Goal: Task Accomplishment & Management: Use online tool/utility

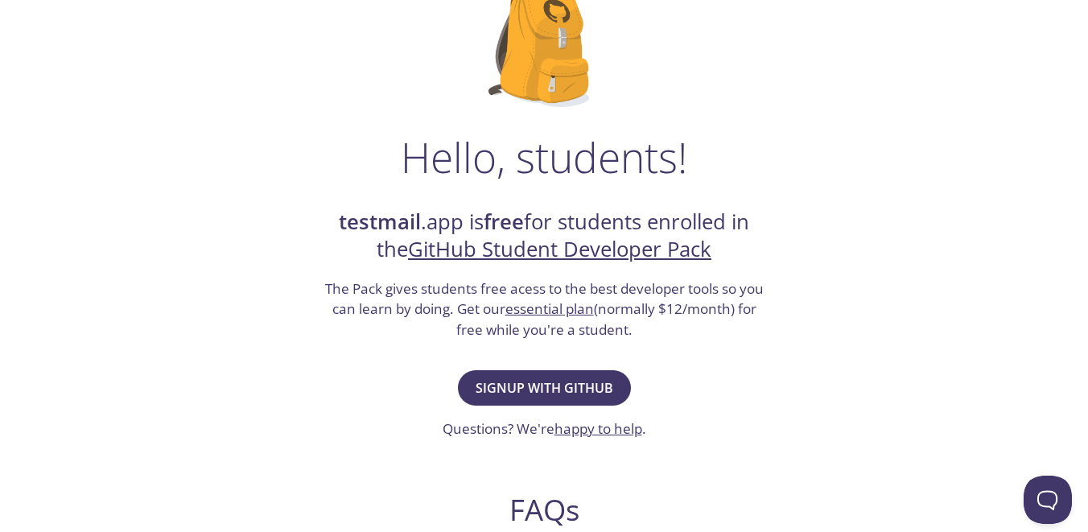
scroll to position [136, 0]
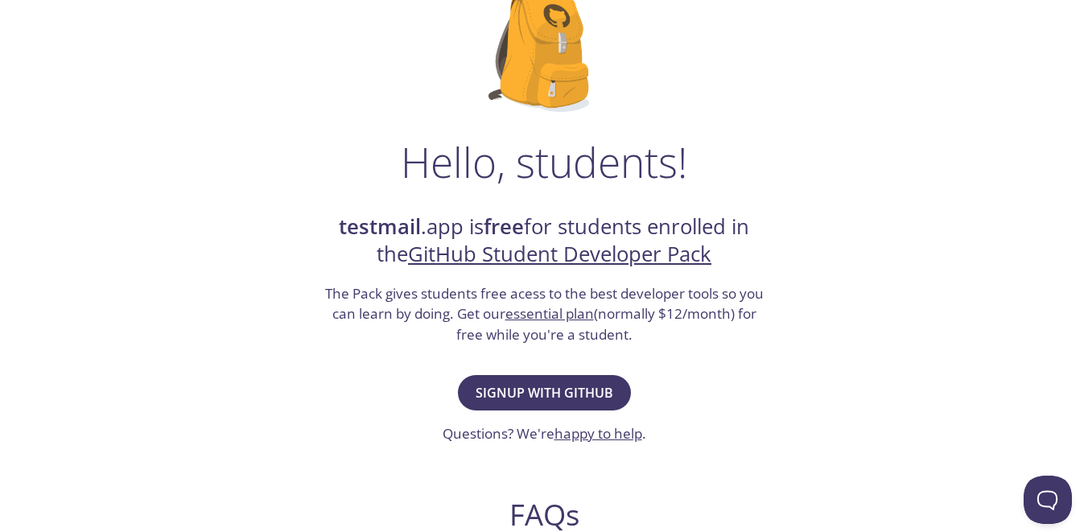
click at [406, 220] on strong "testmail" at bounding box center [380, 226] width 82 height 28
drag, startPoint x: 406, startPoint y: 220, endPoint x: 426, endPoint y: 221, distance: 21.0
click at [426, 221] on h2 "testmail .app is free for students enrolled in the GitHub Student Developer Pack" at bounding box center [544, 241] width 443 height 56
copy h2 "testmail .app"
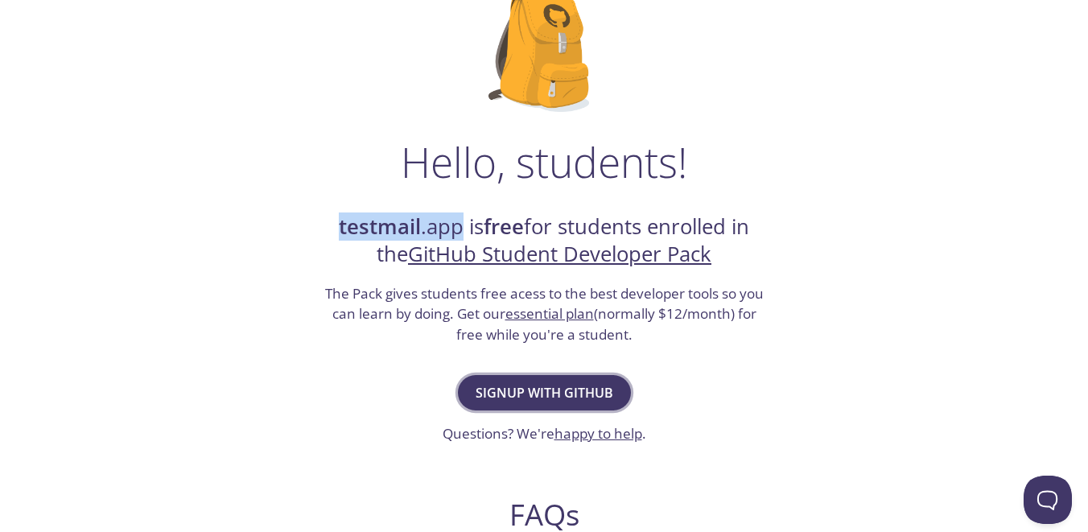
click at [542, 391] on span "Signup with GitHub" at bounding box center [545, 392] width 138 height 23
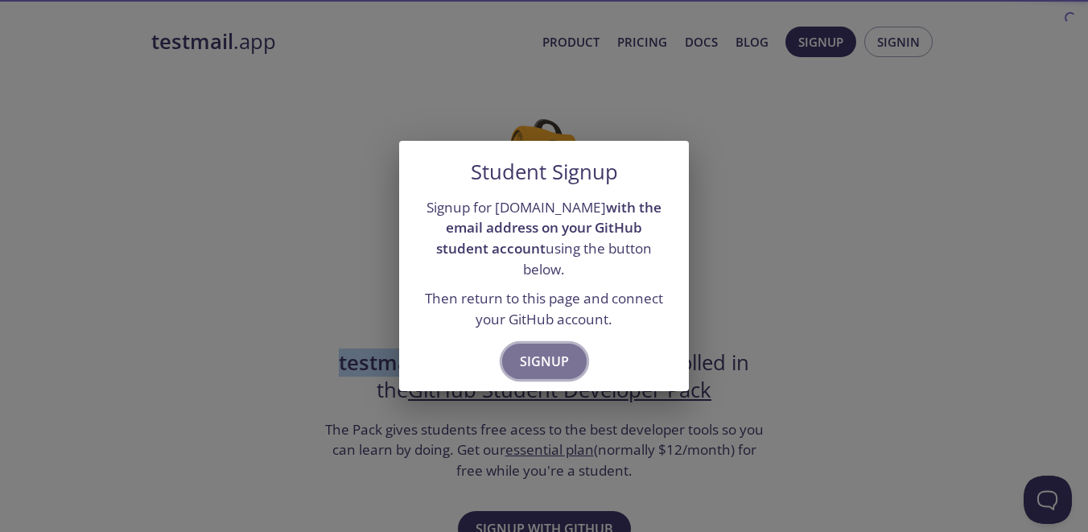
click at [555, 355] on span "Signup" at bounding box center [544, 361] width 49 height 23
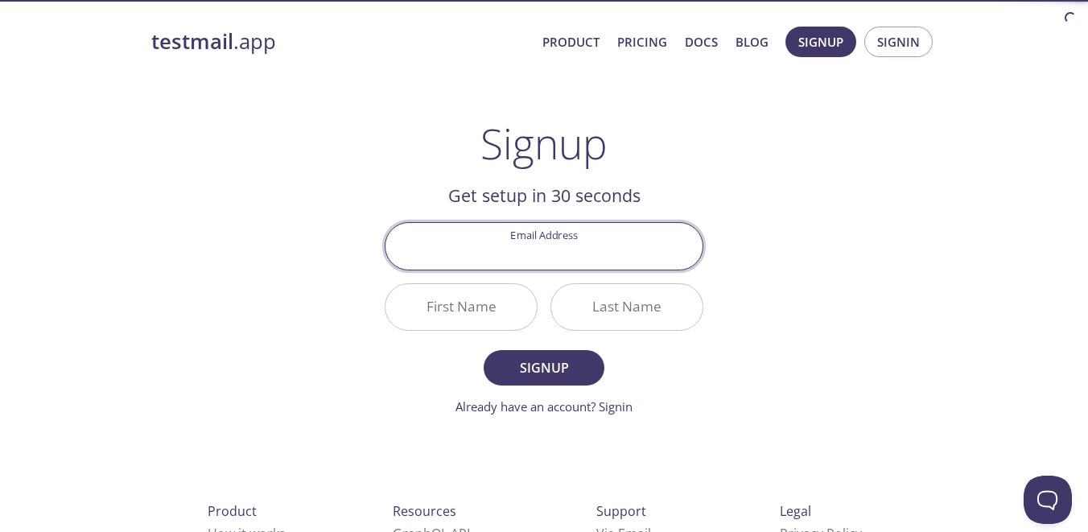
click at [516, 245] on input "Email Address" at bounding box center [543, 246] width 317 height 46
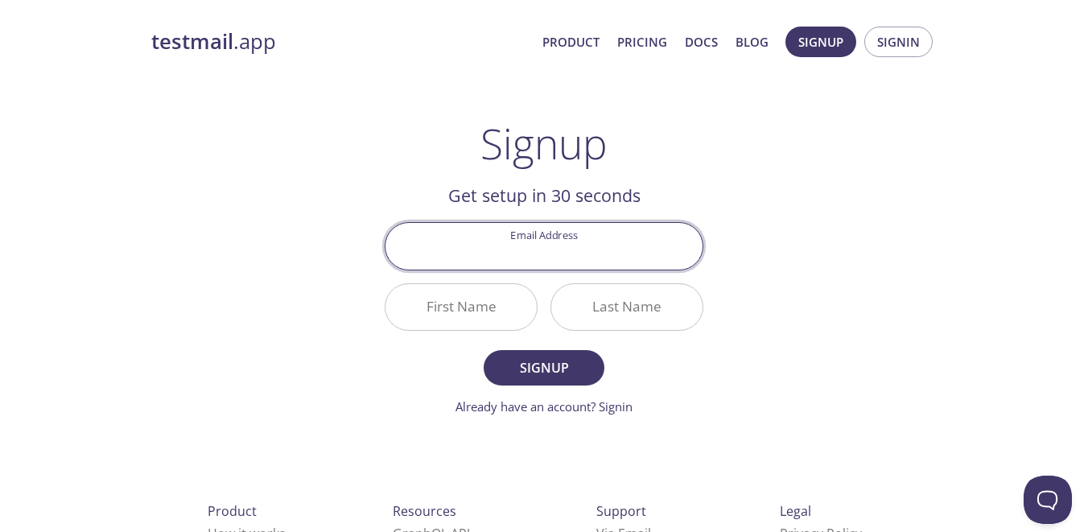
click at [372, 334] on main "Signup Get setup in 30 seconds Email Address First Name Last Name Signup Alread…" at bounding box center [543, 267] width 357 height 297
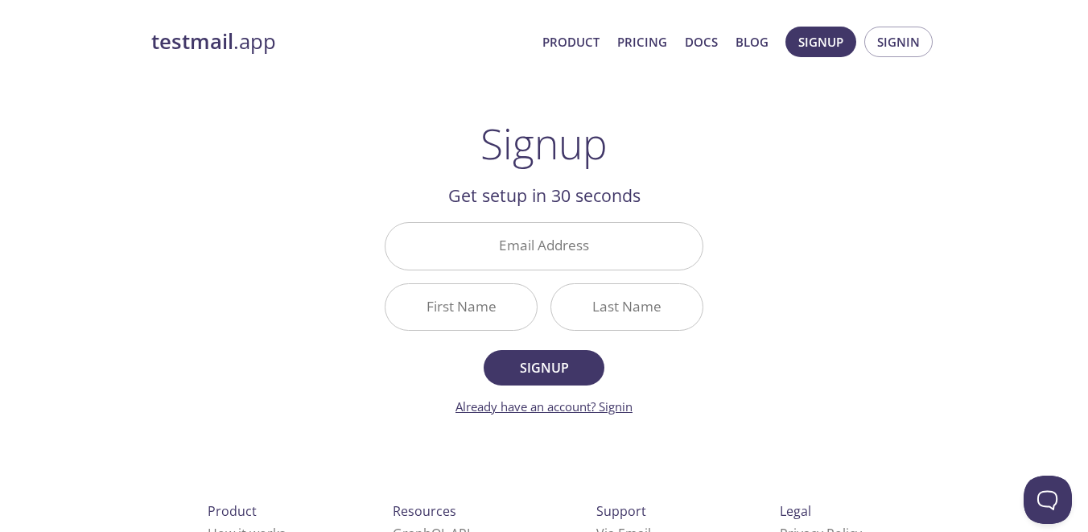
click at [606, 406] on link "Already have an account? Signin" at bounding box center [543, 406] width 177 height 16
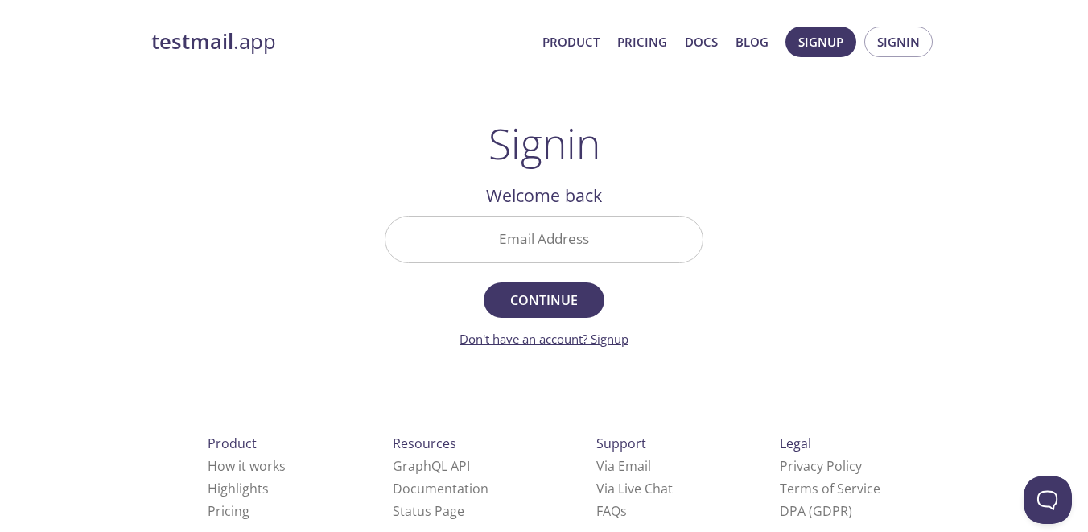
click at [597, 344] on link "Don't have an account? Signup" at bounding box center [543, 339] width 169 height 16
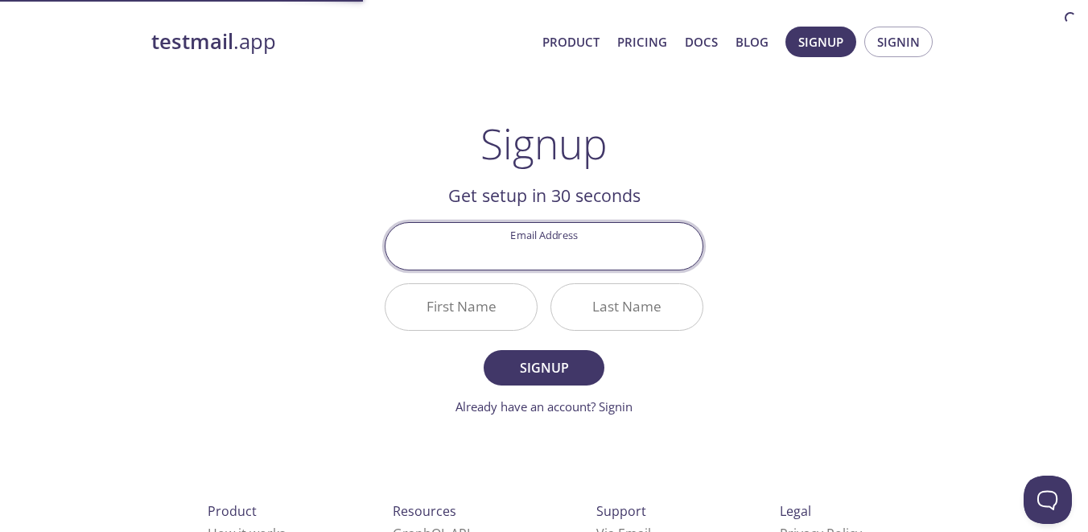
click at [538, 242] on input "Email Address" at bounding box center [543, 246] width 317 height 46
type input "[EMAIL_ADDRESS][DOMAIN_NAME]"
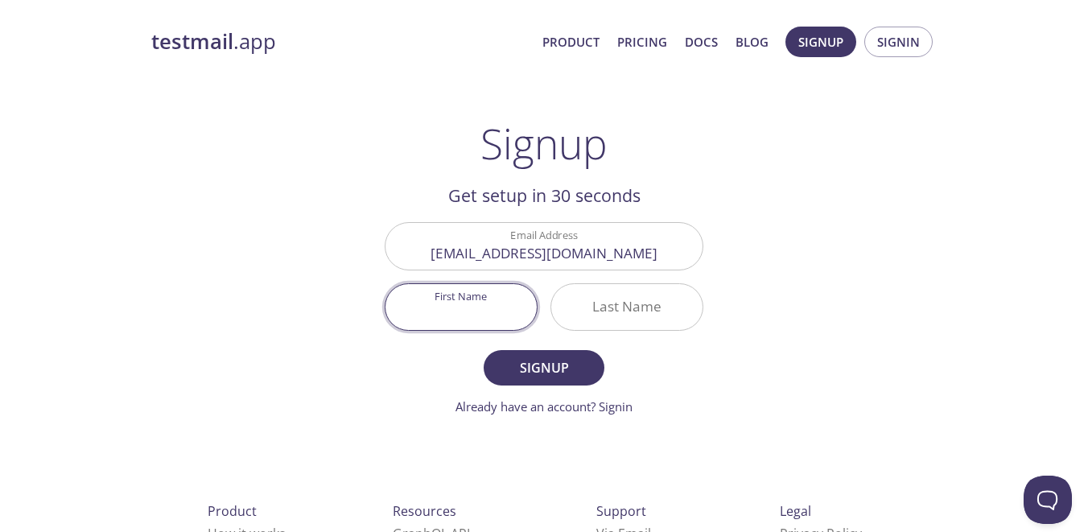
click at [488, 303] on input "First Name" at bounding box center [460, 307] width 151 height 46
type input "K"
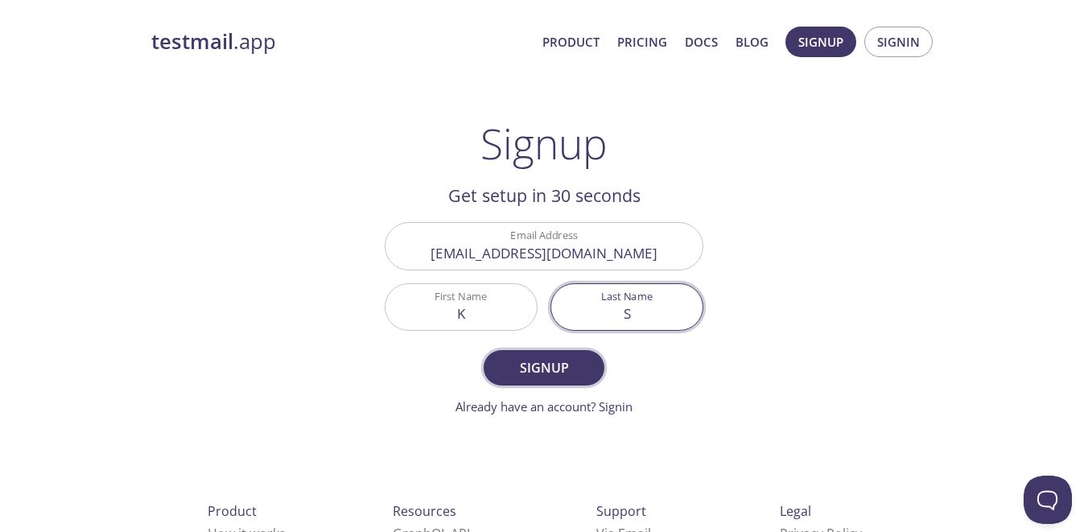
type input "S"
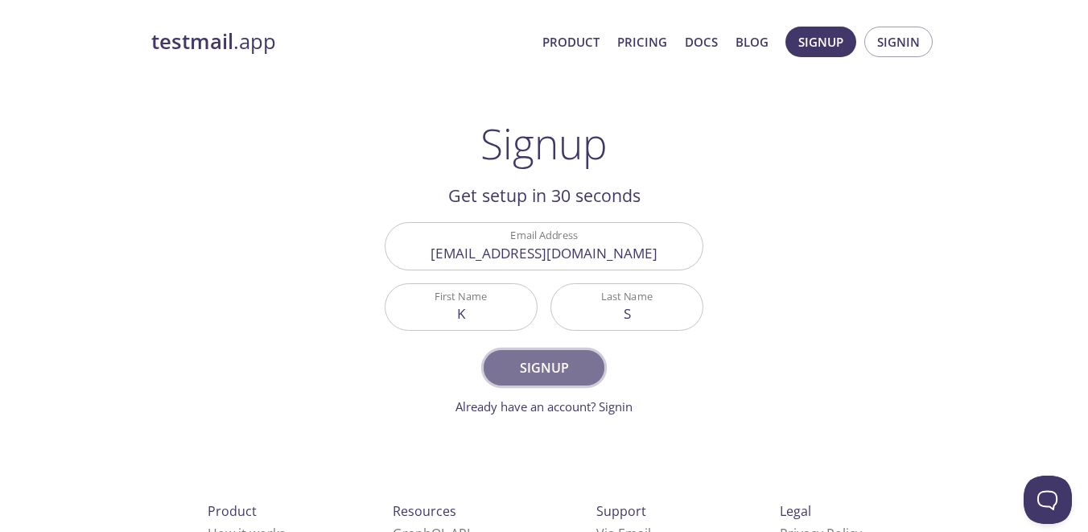
click at [538, 358] on span "Signup" at bounding box center [543, 367] width 85 height 23
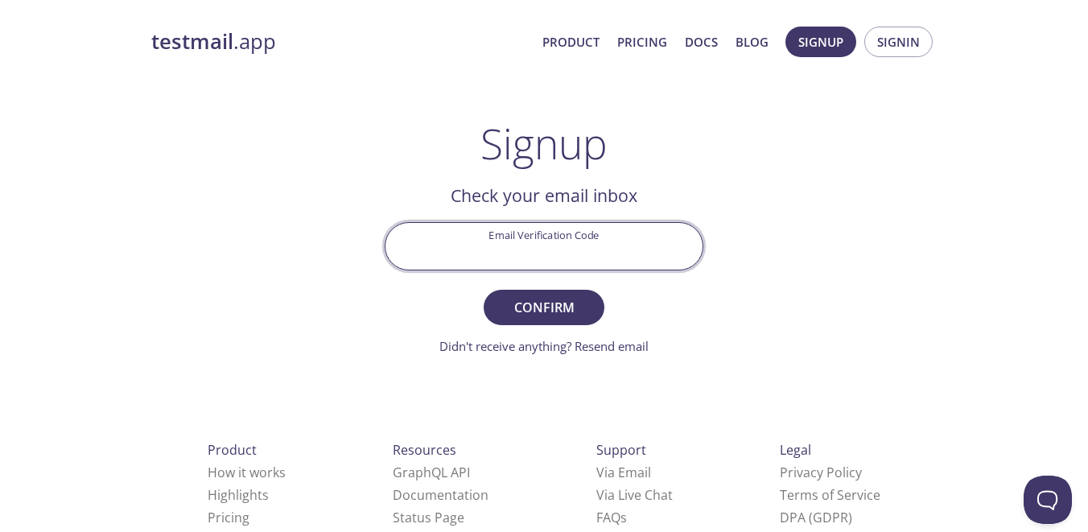
click at [596, 237] on input "Email Verification Code" at bounding box center [543, 246] width 317 height 46
paste input "L8J7KK1"
type input "L8J7KK1"
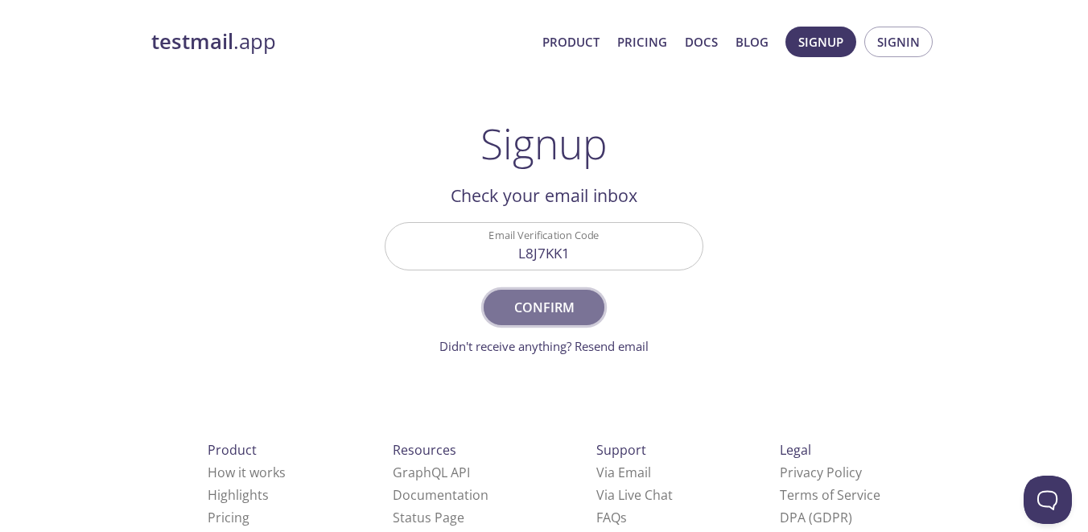
click at [558, 307] on span "Confirm" at bounding box center [543, 307] width 85 height 23
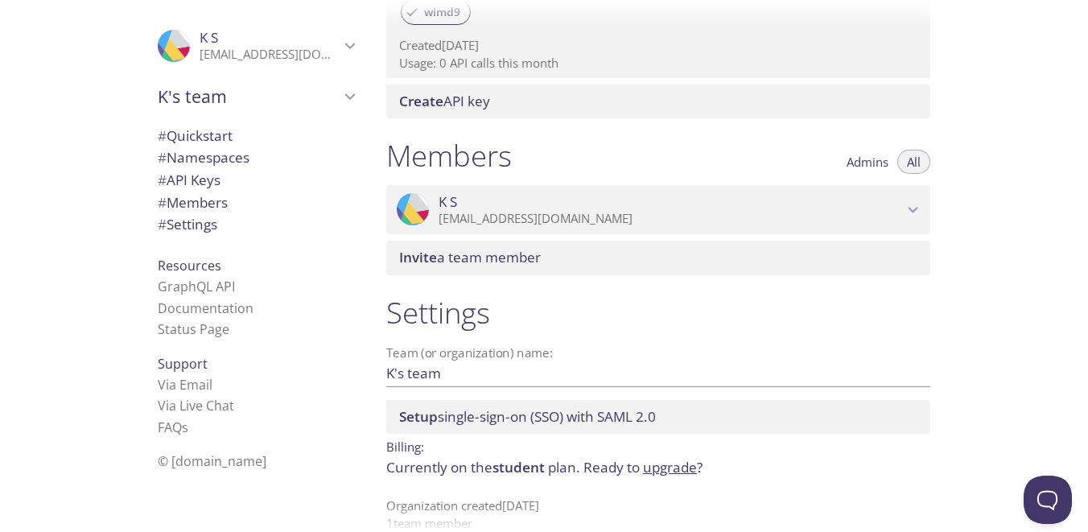
scroll to position [583, 0]
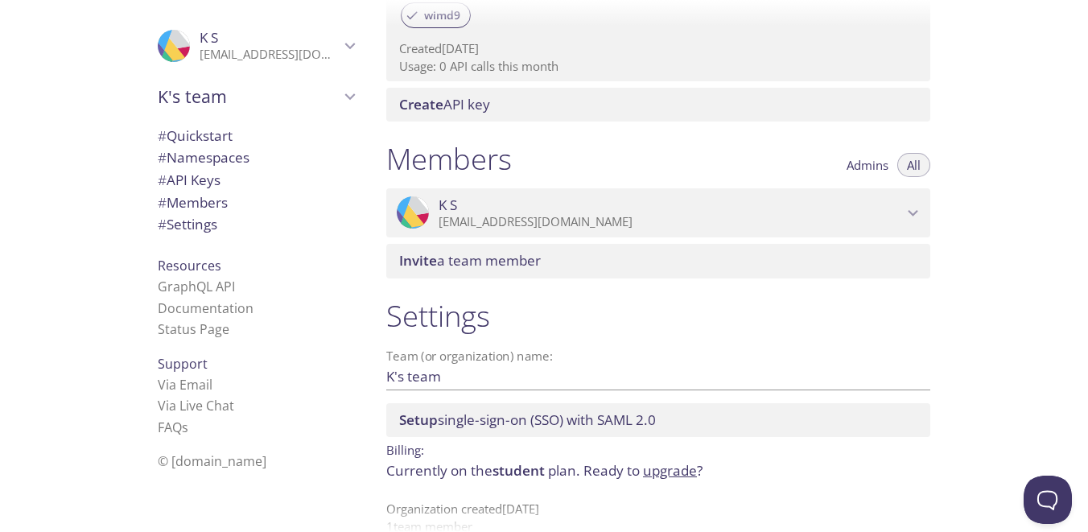
click at [558, 410] on div "Setup single-sign-on (SSO) with SAML 2.0" at bounding box center [658, 420] width 544 height 34
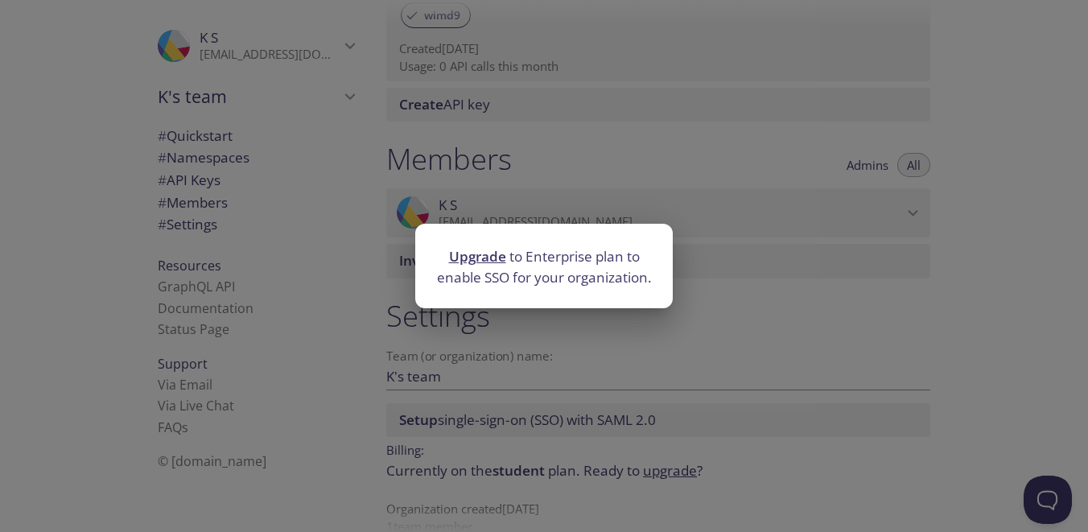
click at [773, 305] on div "Upgrade to Enterprise plan to enable SSO for your organization." at bounding box center [544, 266] width 1088 height 532
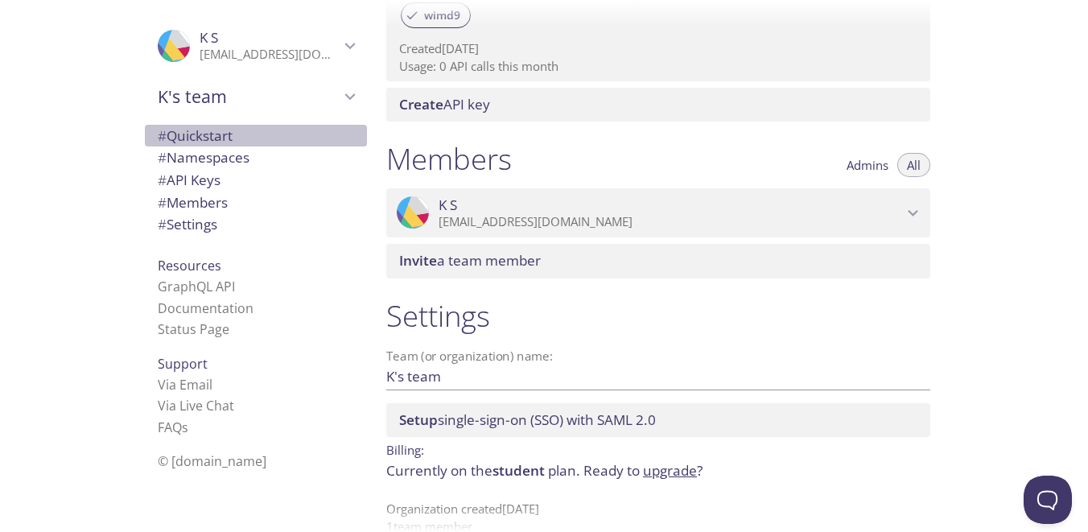
click at [266, 136] on span "# Quickstart" at bounding box center [256, 136] width 196 height 21
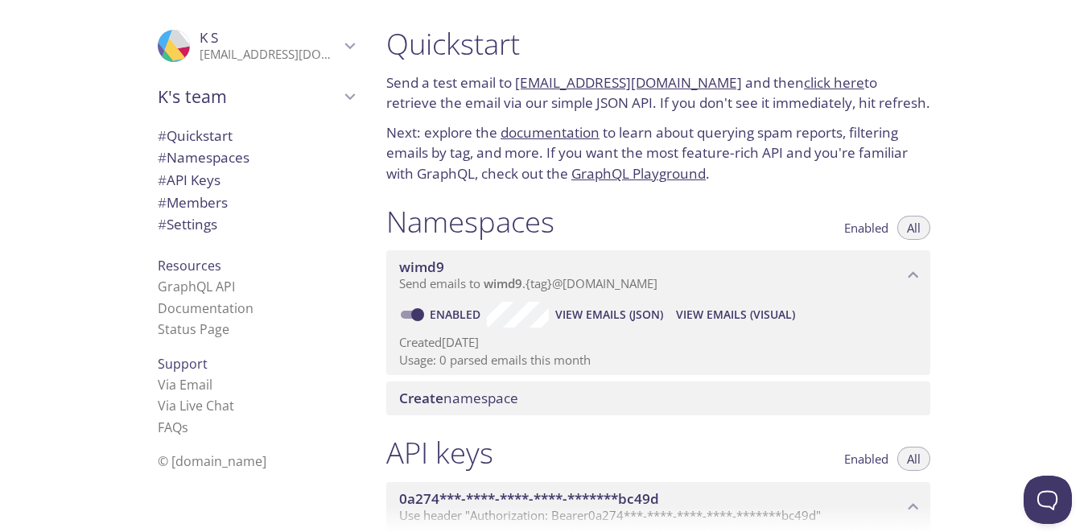
click at [599, 80] on link "wimd9.test@inbox.testmail.app" at bounding box center [628, 82] width 227 height 19
click at [810, 83] on link "click here" at bounding box center [834, 82] width 60 height 19
click at [522, 106] on p "Send a test email to [EMAIL_ADDRESS][DOMAIN_NAME] and then click here to retrie…" at bounding box center [658, 92] width 544 height 41
drag, startPoint x: 522, startPoint y: 106, endPoint x: 624, endPoint y: 105, distance: 102.2
click at [624, 105] on p "Send a test email to [EMAIL_ADDRESS][DOMAIN_NAME] and then click here to retrie…" at bounding box center [658, 92] width 544 height 41
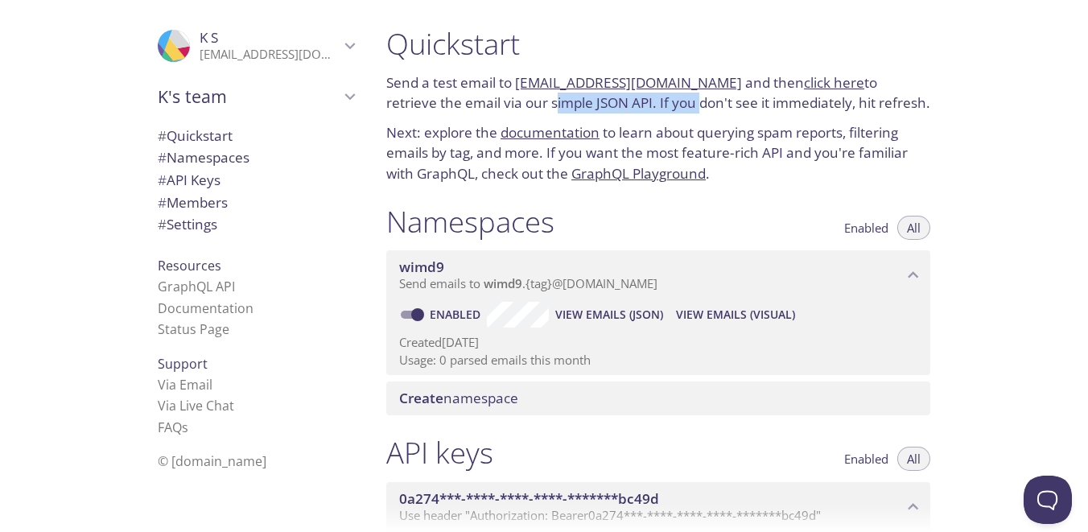
click at [624, 105] on p "Send a test email to [EMAIL_ADDRESS][DOMAIN_NAME] and then click here to retrie…" at bounding box center [658, 92] width 544 height 41
drag, startPoint x: 515, startPoint y: 85, endPoint x: 718, endPoint y: 91, distance: 202.9
click at [718, 91] on p "Send a test email to [EMAIL_ADDRESS][DOMAIN_NAME] and then click here to retrie…" at bounding box center [658, 92] width 544 height 41
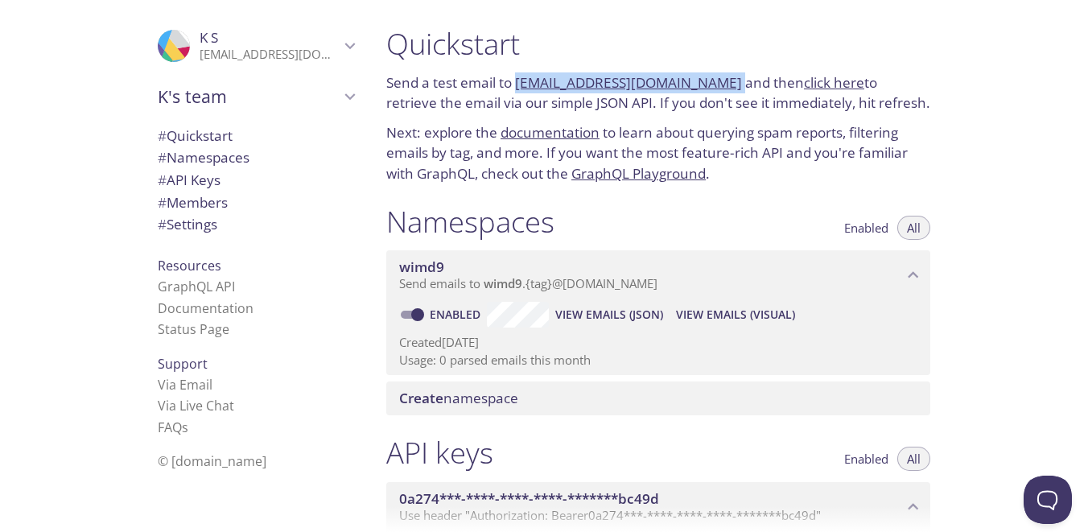
drag, startPoint x: 721, startPoint y: 88, endPoint x: 516, endPoint y: 73, distance: 205.7
click at [516, 73] on p "Send a test email to [EMAIL_ADDRESS][DOMAIN_NAME] and then click here to retrie…" at bounding box center [658, 92] width 544 height 41
copy p "[EMAIL_ADDRESS][DOMAIN_NAME]"
click at [208, 93] on span "K's team" at bounding box center [249, 96] width 182 height 23
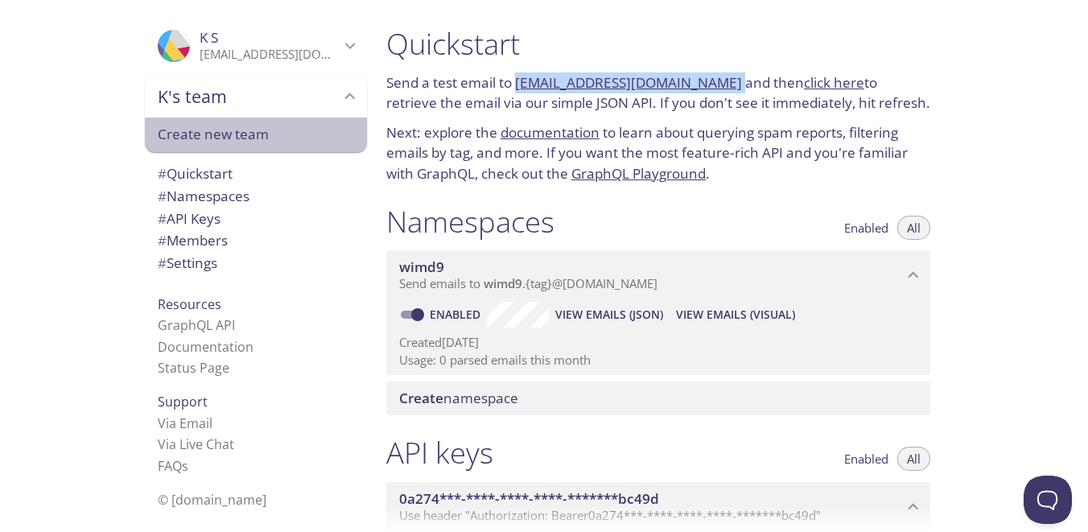
drag, startPoint x: 220, startPoint y: 134, endPoint x: 133, endPoint y: 146, distance: 87.9
click at [133, 146] on div ".cls-1 { fill: #6d5ca8; } .cls-2 { fill: #3fc191; } .cls-3 { fill: #3b4752; } .…" at bounding box center [252, 266] width 241 height 532
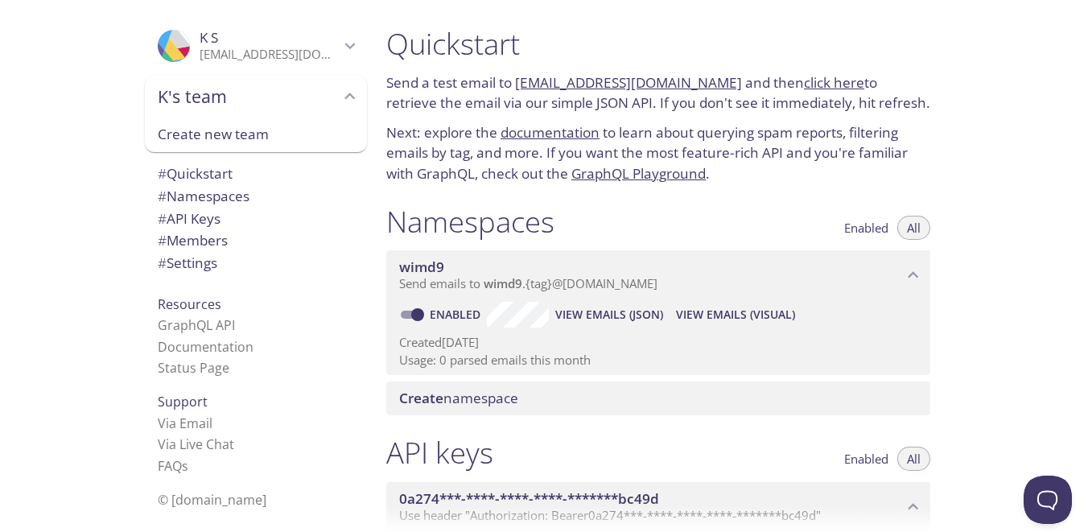
click at [133, 146] on div ".cls-1 { fill: #6d5ca8; } .cls-2 { fill: #3fc191; } .cls-3 { fill: #3b4752; } .…" at bounding box center [252, 266] width 241 height 532
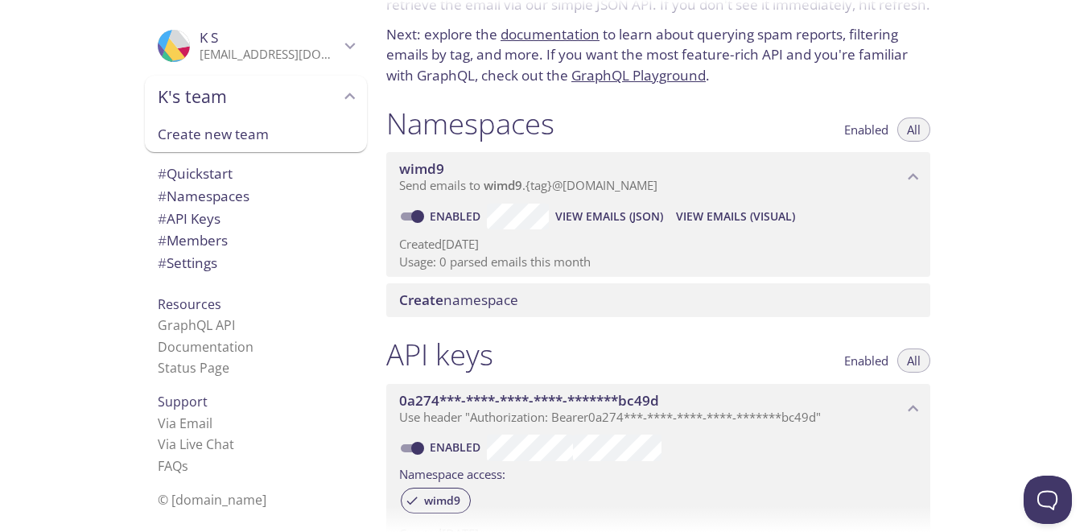
scroll to position [108, 0]
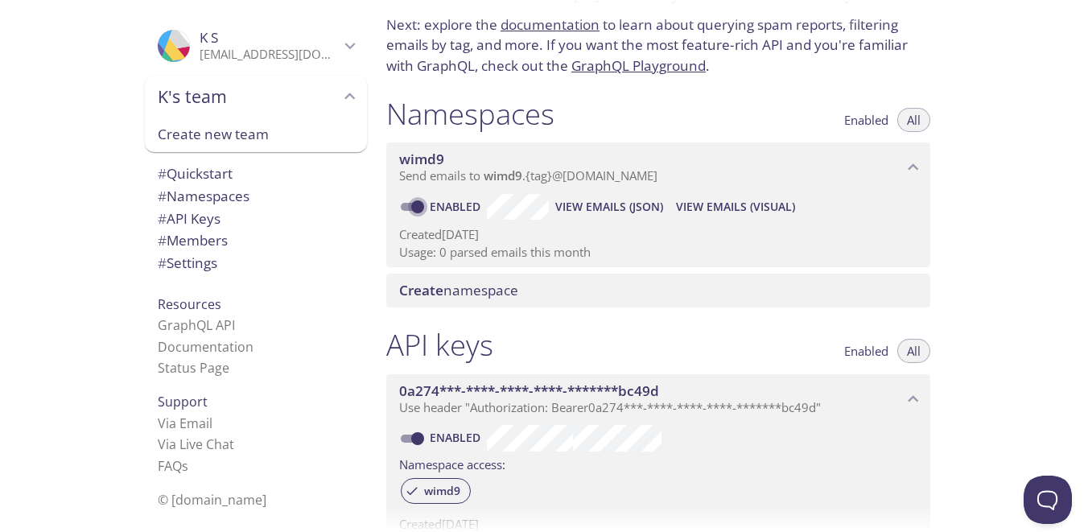
click at [412, 200] on input "Enabled" at bounding box center [418, 206] width 58 height 19
click at [406, 207] on input "Disabled" at bounding box center [405, 206] width 58 height 19
checkbox input "true"
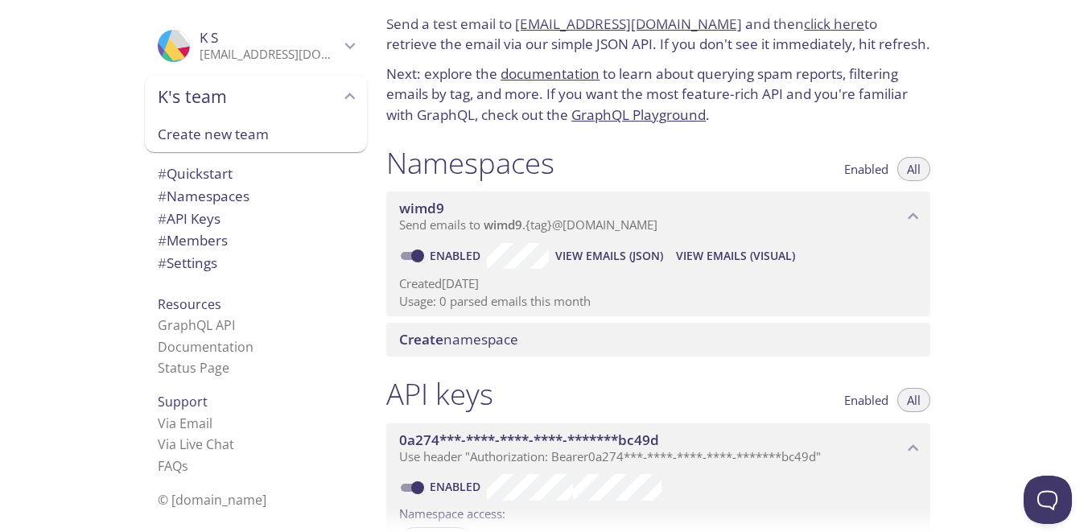
scroll to position [53, 0]
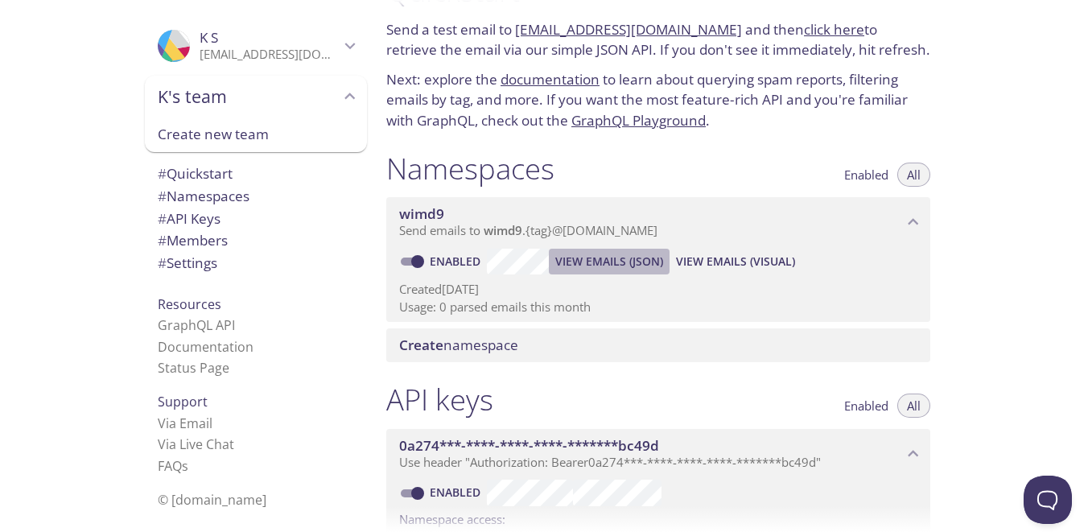
click at [604, 262] on span "View Emails (JSON)" at bounding box center [609, 261] width 108 height 19
click at [706, 265] on span "View Emails (Visual)" at bounding box center [735, 261] width 119 height 19
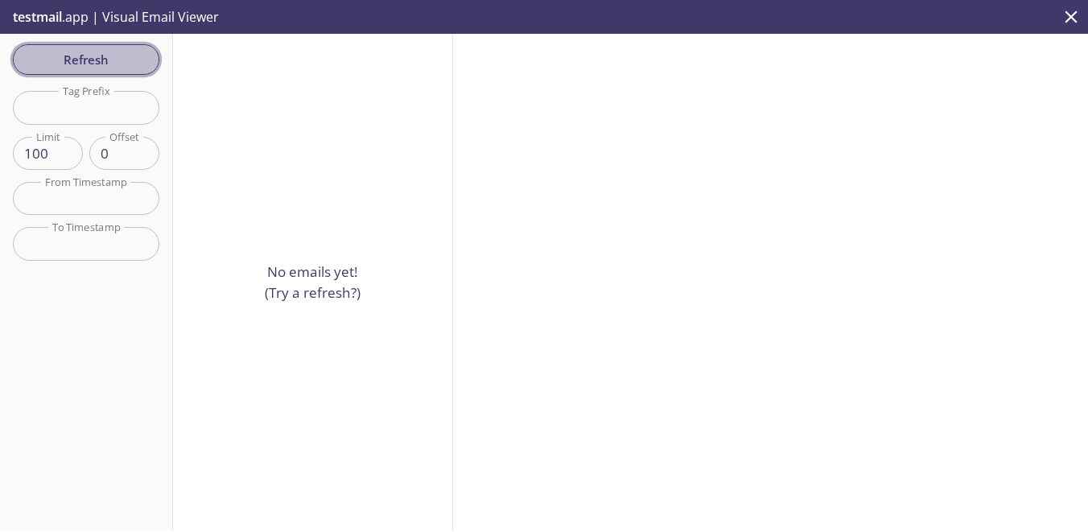
click at [97, 53] on span "Refresh" at bounding box center [86, 59] width 121 height 21
click at [166, 18] on p "testmail .app | Visual Email Viewer" at bounding box center [114, 17] width 229 height 34
click at [1065, 18] on icon "close" at bounding box center [1071, 16] width 21 height 21
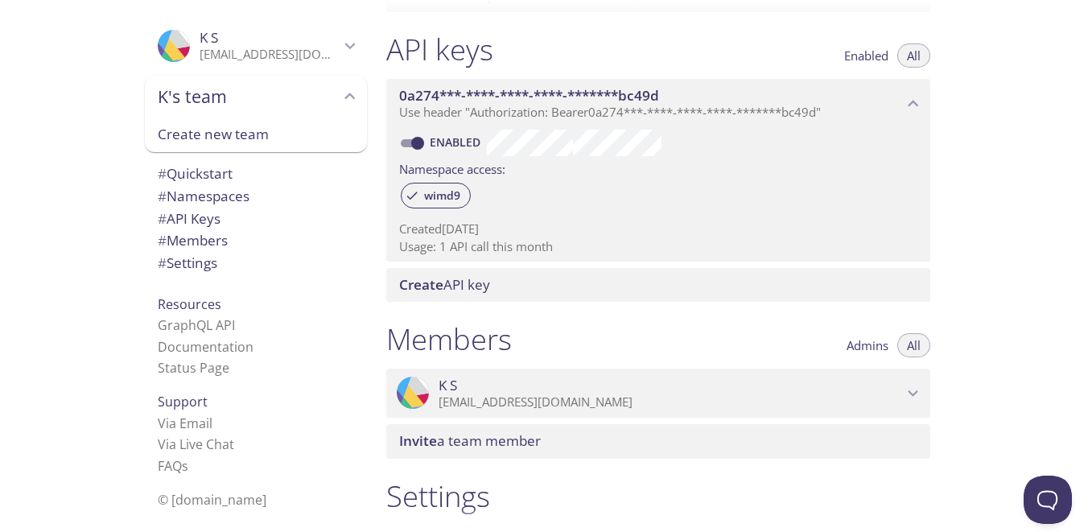
scroll to position [407, 0]
